Goal: Check status: Check status

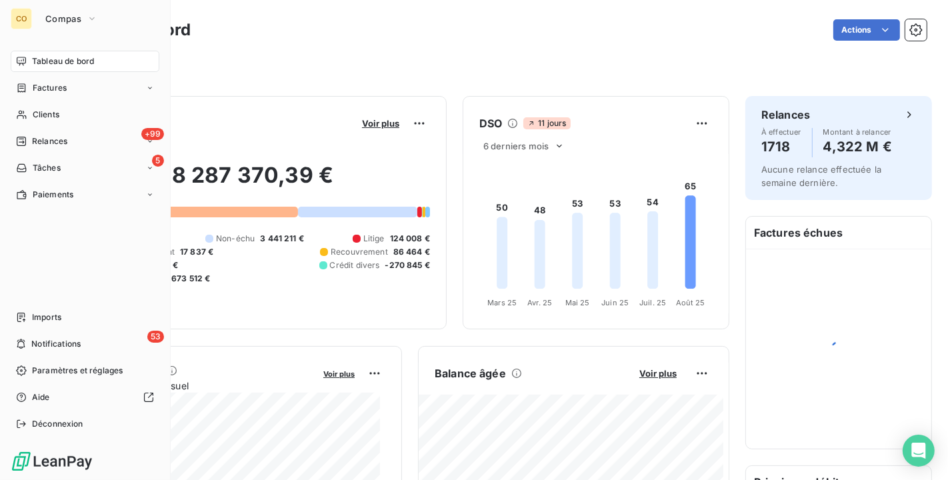
click at [36, 119] on span "Clients" at bounding box center [46, 115] width 27 height 12
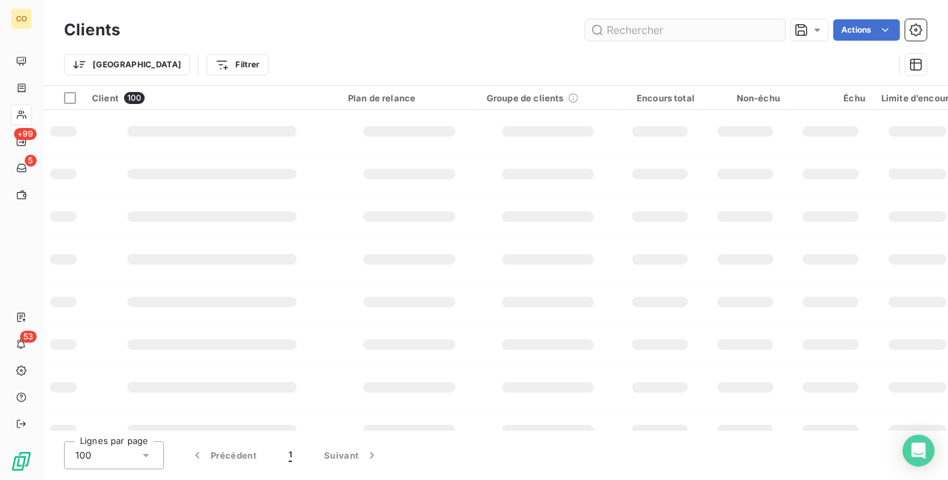
click at [652, 31] on input "text" at bounding box center [686, 29] width 200 height 21
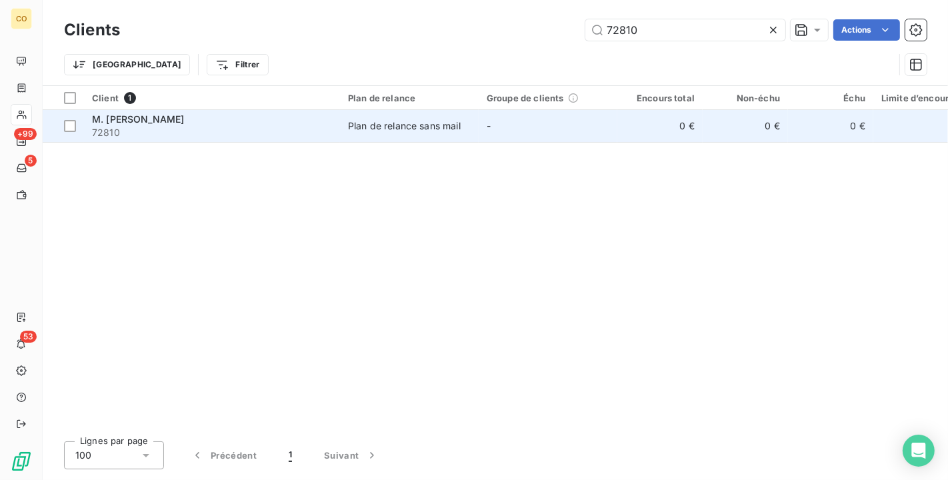
type input "72810"
click at [496, 127] on td "-" at bounding box center [548, 126] width 139 height 32
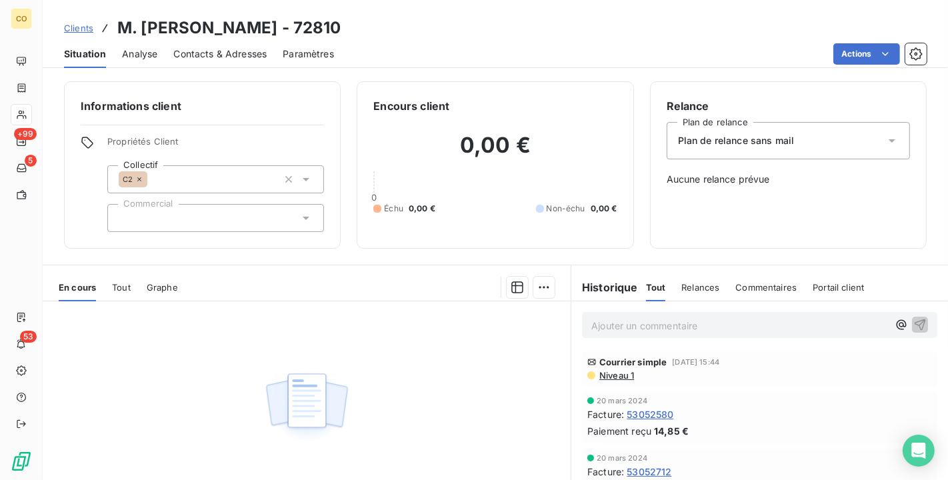
click at [521, 387] on div "Aucune pièce disponible" at bounding box center [307, 429] width 528 height 257
click at [109, 283] on div "En cours Tout Graphe" at bounding box center [307, 287] width 528 height 28
click at [111, 285] on div "En cours Tout Graphe" at bounding box center [307, 287] width 528 height 28
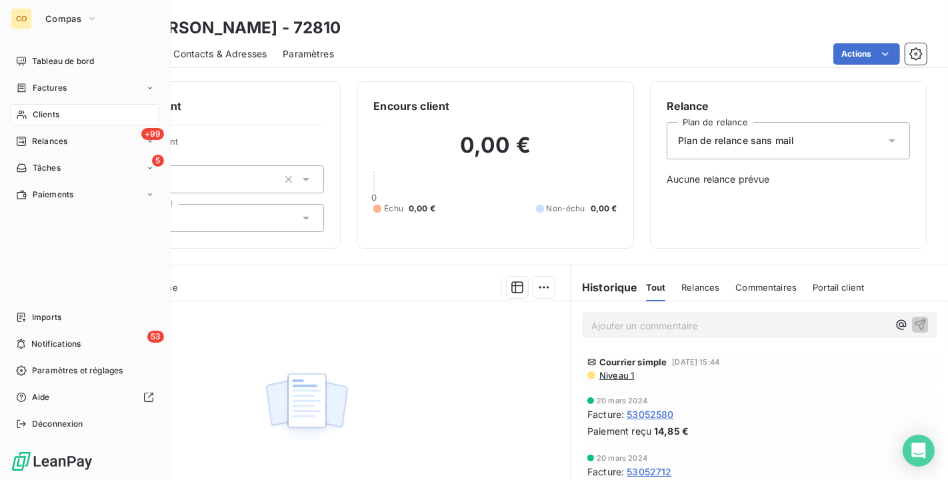
click at [33, 116] on span "Clients" at bounding box center [46, 115] width 27 height 12
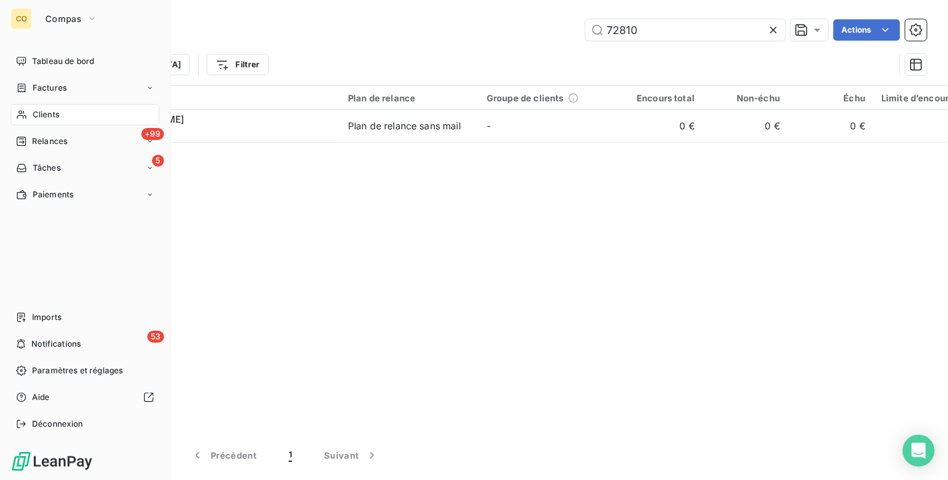
click at [41, 113] on span "Clients" at bounding box center [46, 115] width 27 height 12
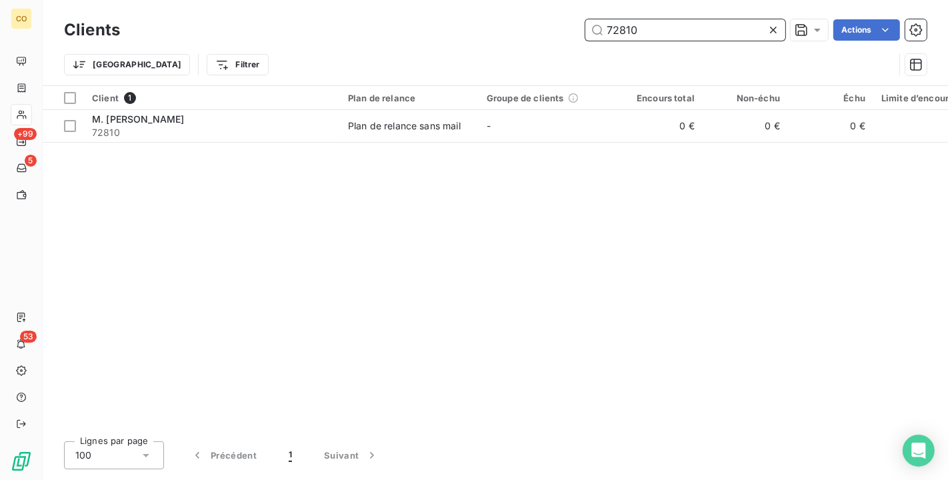
click at [665, 33] on input "72810" at bounding box center [686, 29] width 200 height 21
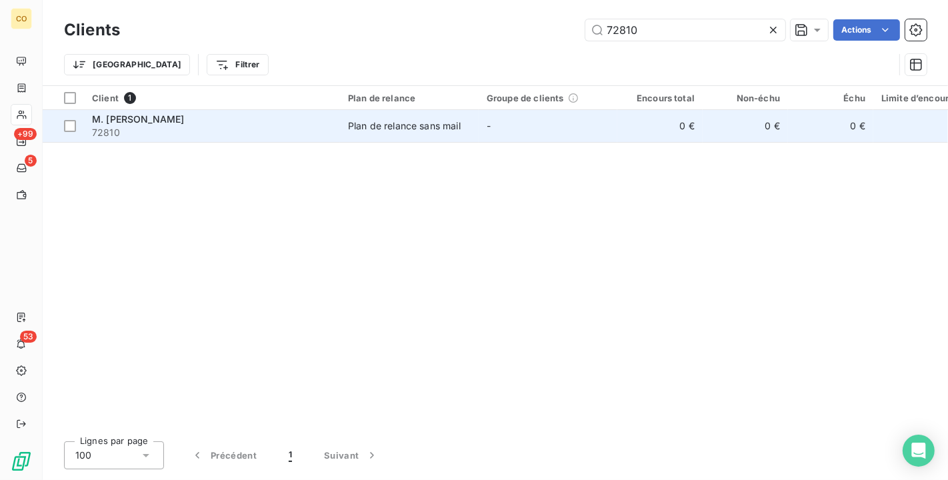
click at [440, 125] on div "Plan de relance sans mail" at bounding box center [404, 125] width 113 height 13
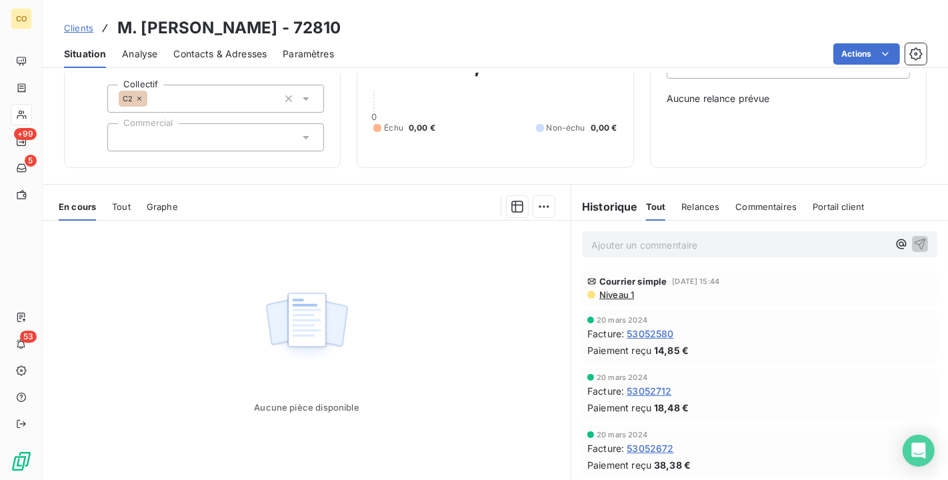
scroll to position [117, 0]
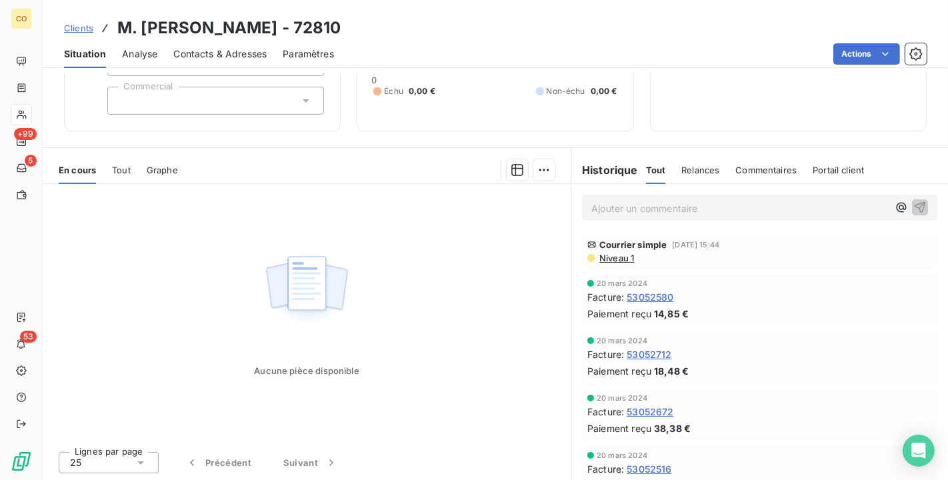
click at [616, 257] on span "Niveau 1" at bounding box center [616, 258] width 36 height 11
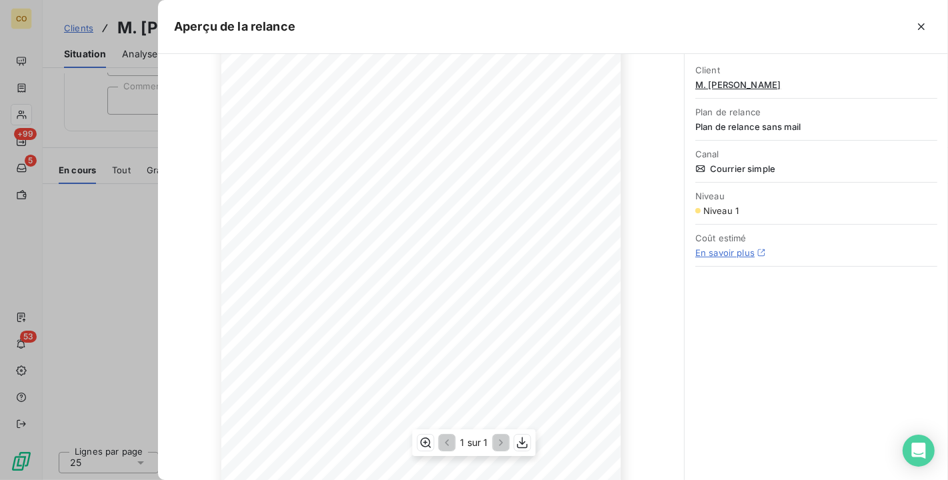
scroll to position [217, 0]
click at [930, 30] on button "button" at bounding box center [921, 26] width 21 height 21
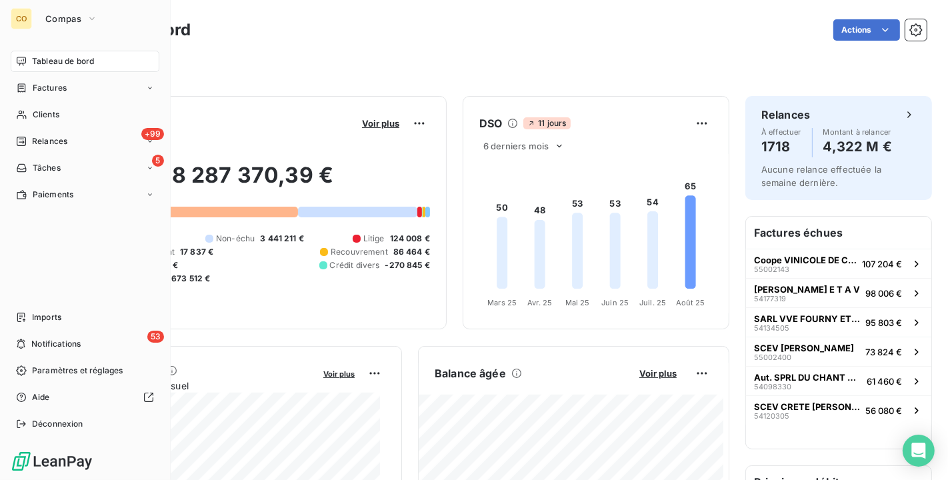
click at [35, 110] on span "Clients" at bounding box center [46, 115] width 27 height 12
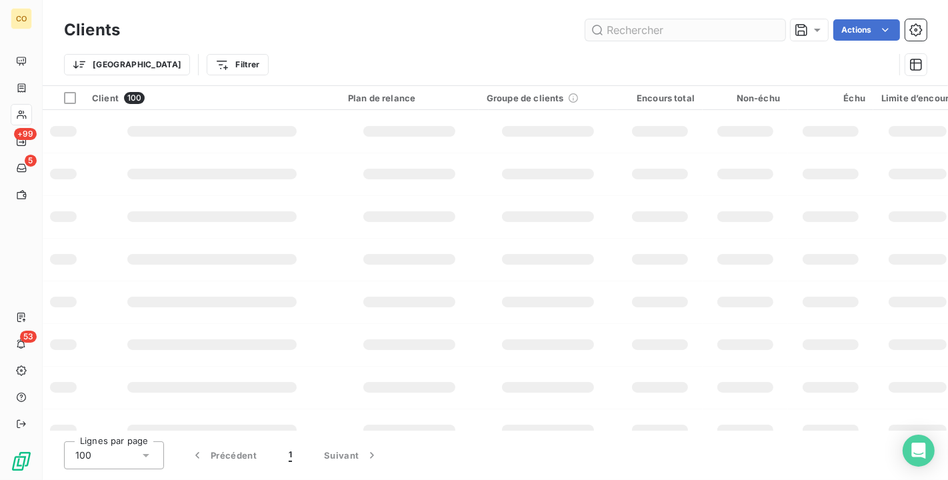
click at [610, 33] on input "text" at bounding box center [686, 29] width 200 height 21
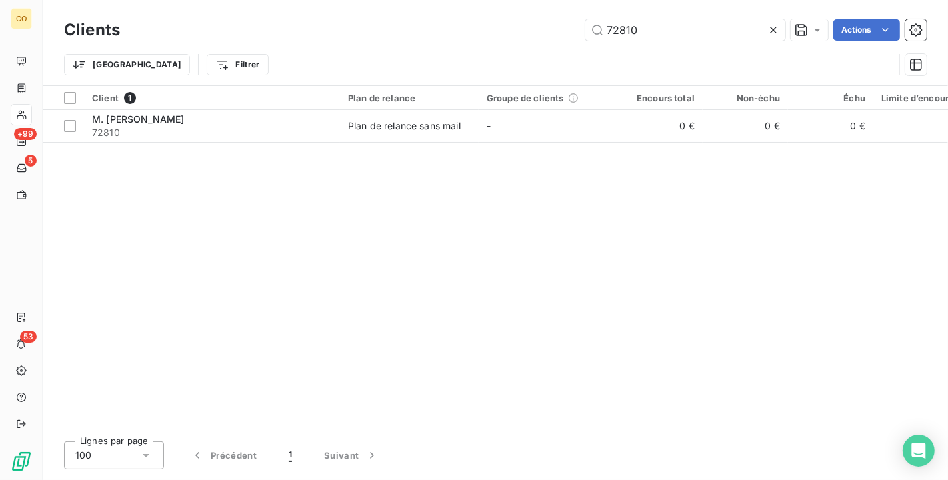
type input "72810"
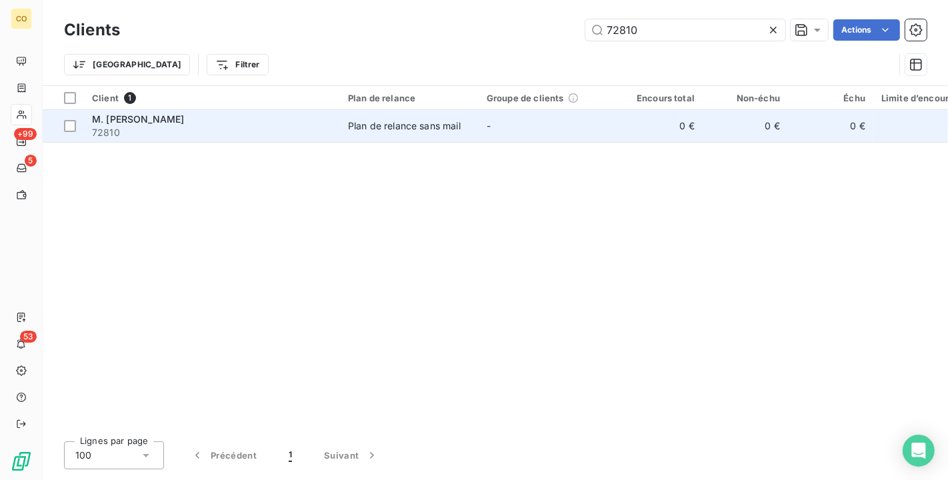
click at [418, 125] on div "Plan de relance sans mail" at bounding box center [404, 125] width 113 height 13
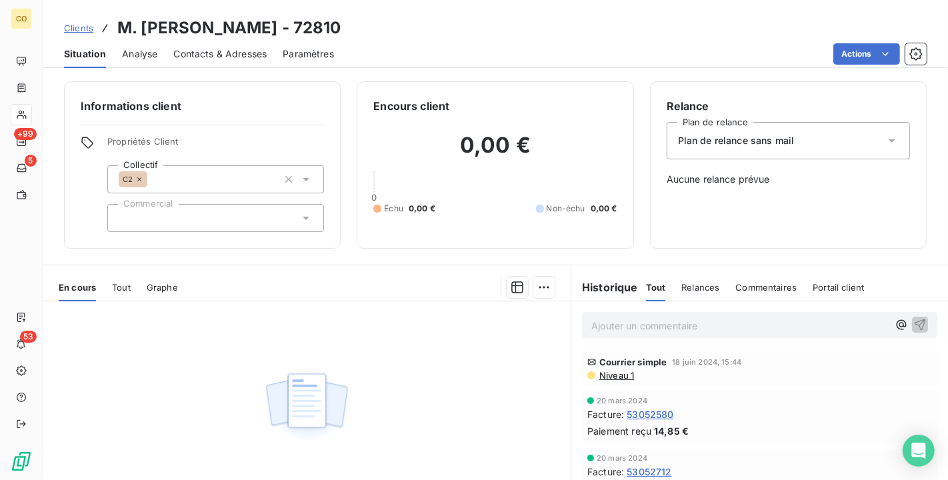
click at [123, 287] on span "Tout" at bounding box center [121, 287] width 19 height 11
